Goal: Task Accomplishment & Management: Complete application form

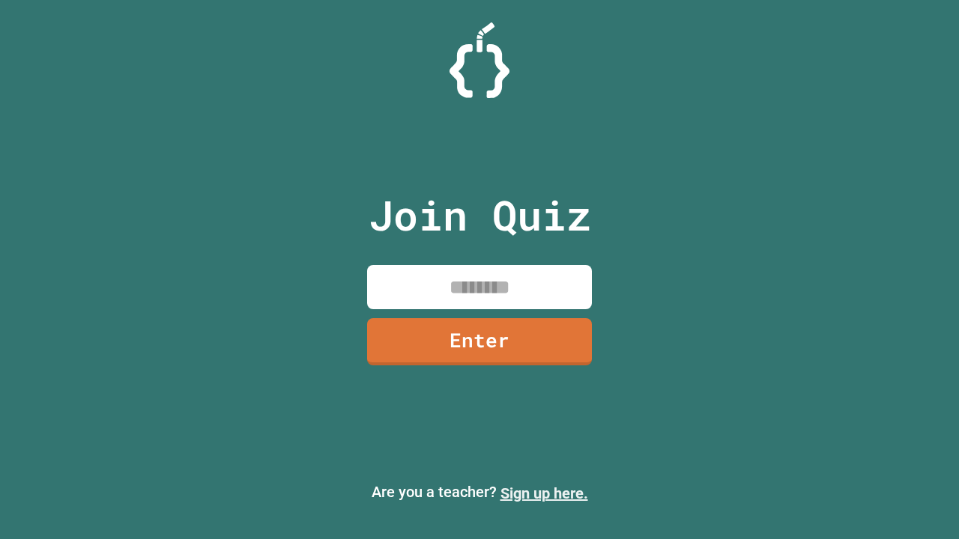
click at [544, 494] on link "Sign up here." at bounding box center [544, 494] width 88 height 18
